Goal: Information Seeking & Learning: Learn about a topic

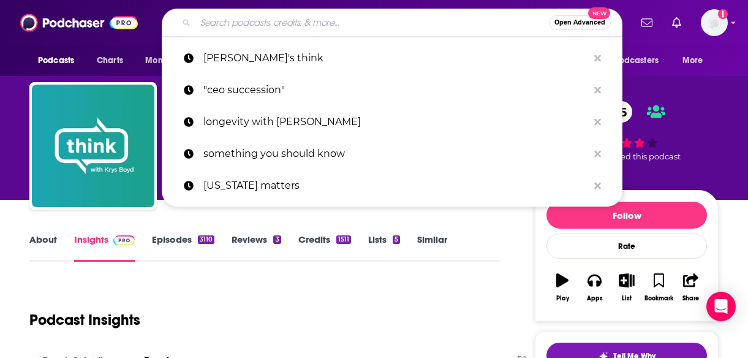
click at [272, 29] on input "Search podcasts, credits, & more..." at bounding box center [373, 23] width 354 height 20
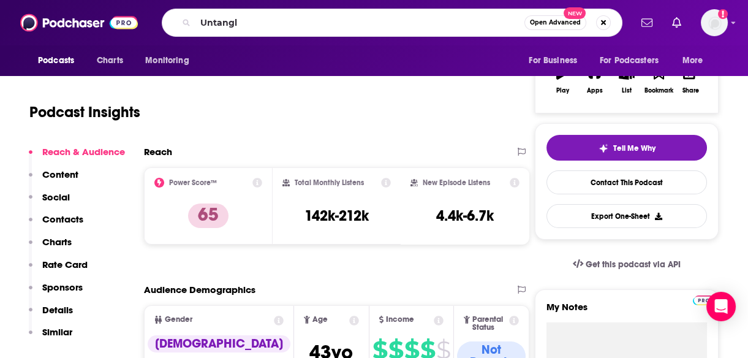
type input "Untangle"
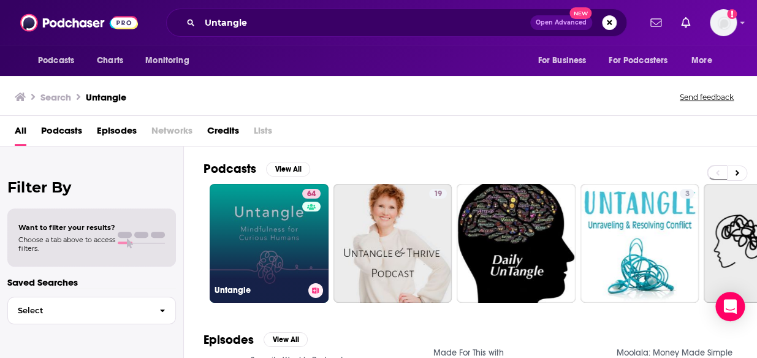
click at [270, 232] on link "64 Untangle" at bounding box center [269, 243] width 119 height 119
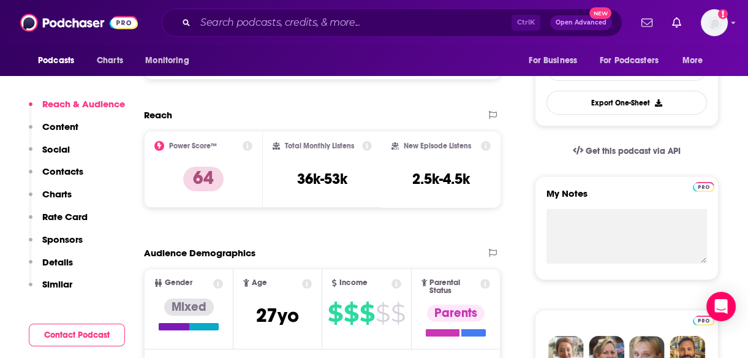
scroll to position [297, 0]
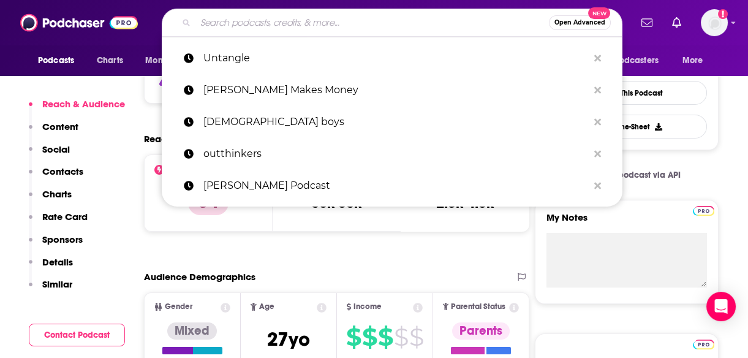
click at [356, 31] on input "Search podcasts, credits, & more..." at bounding box center [373, 23] width 354 height 20
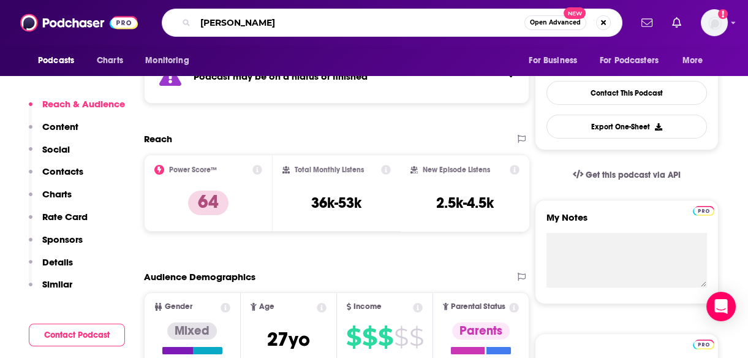
type input "[PERSON_NAME]"
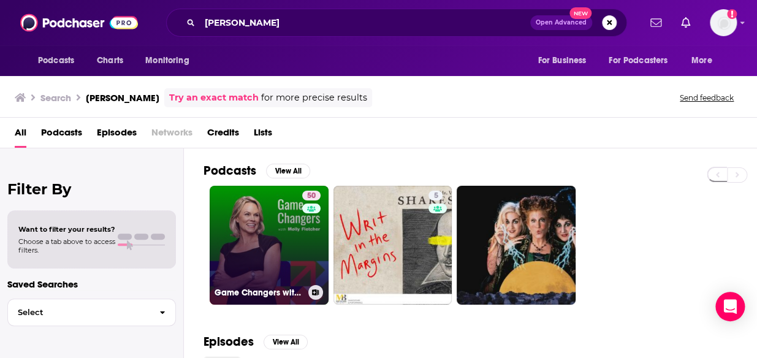
click at [262, 226] on link "50 Game Changers with [PERSON_NAME]" at bounding box center [269, 245] width 119 height 119
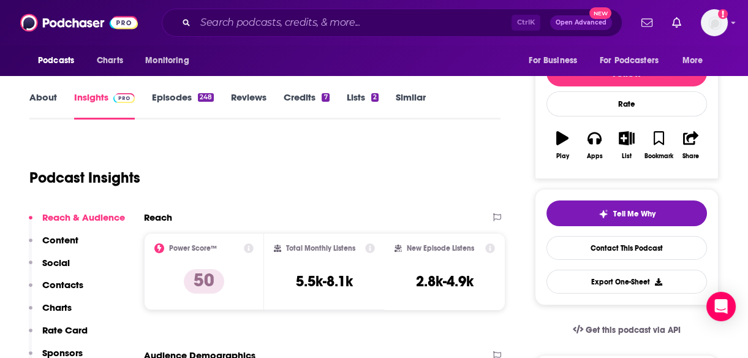
scroll to position [153, 0]
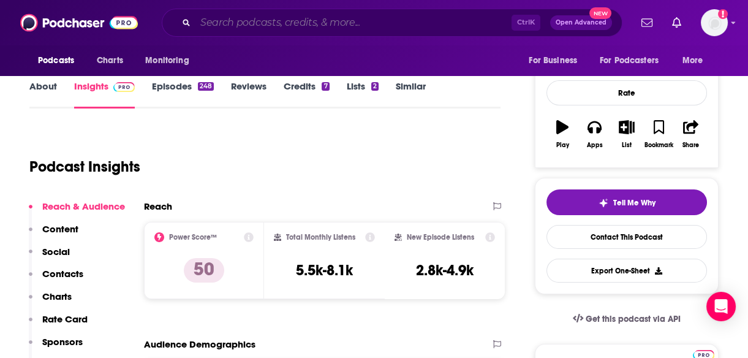
click at [284, 23] on input "Search podcasts, credits, & more..." at bounding box center [354, 23] width 316 height 20
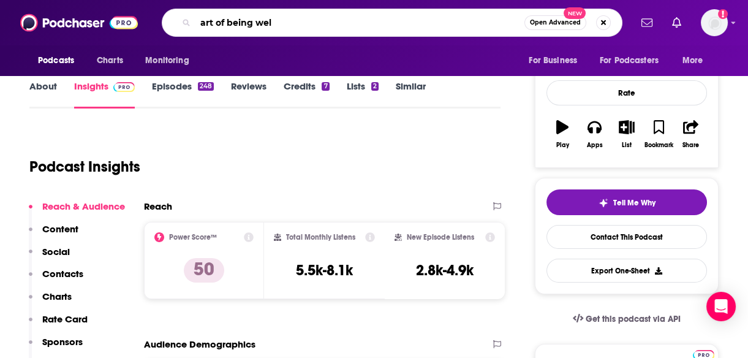
type input "art of being well"
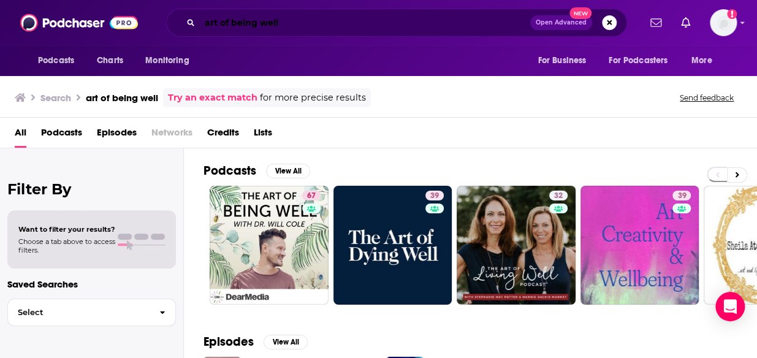
click at [204, 25] on input "art of being well" at bounding box center [365, 23] width 330 height 20
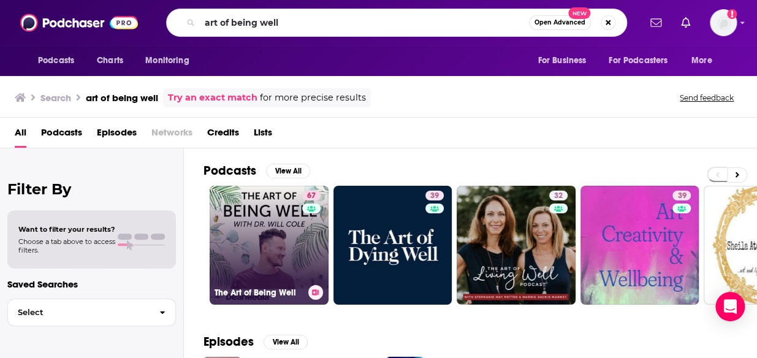
click at [268, 224] on link "67 The Art of Being Well" at bounding box center [269, 245] width 119 height 119
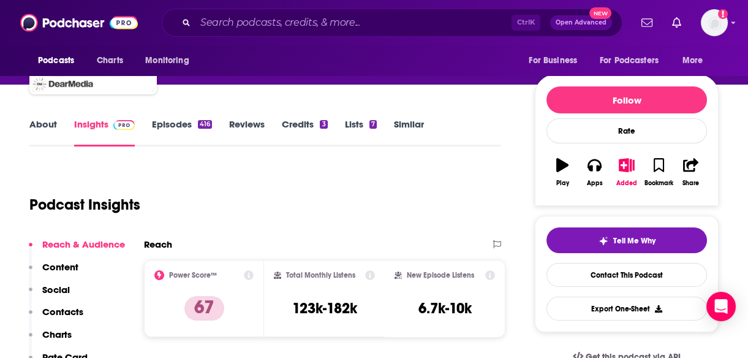
scroll to position [132, 0]
